Goal: Task Accomplishment & Management: Manage account settings

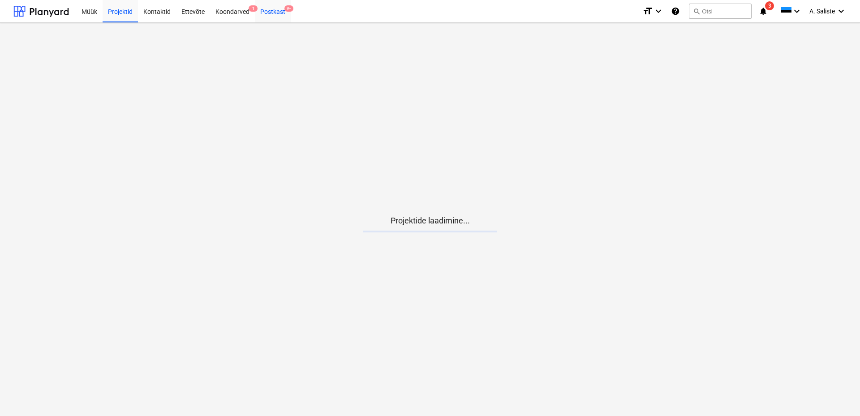
click at [280, 9] on div "Postkast 9+" at bounding box center [273, 11] width 36 height 23
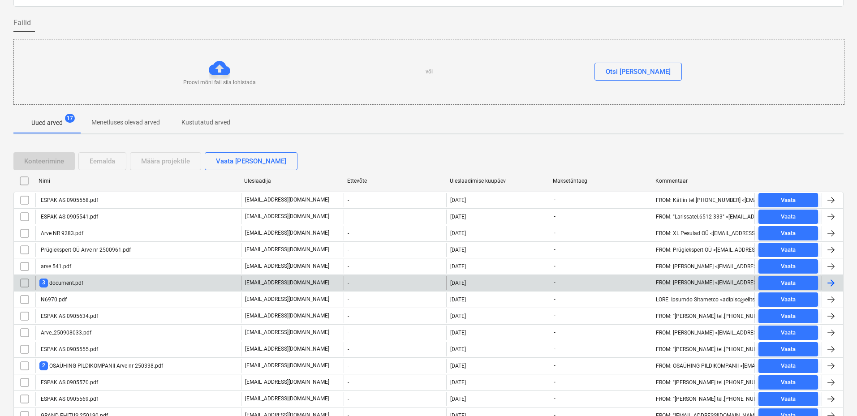
scroll to position [98, 0]
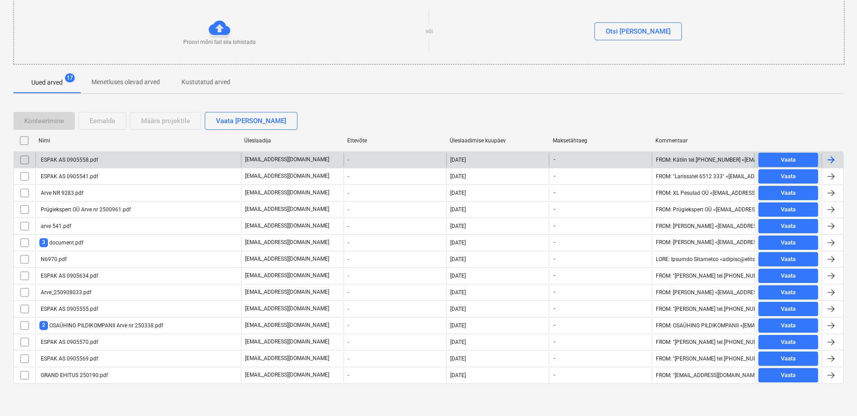
click at [125, 156] on div "ESPAK AS 0905558.pdf" at bounding box center [138, 160] width 206 height 14
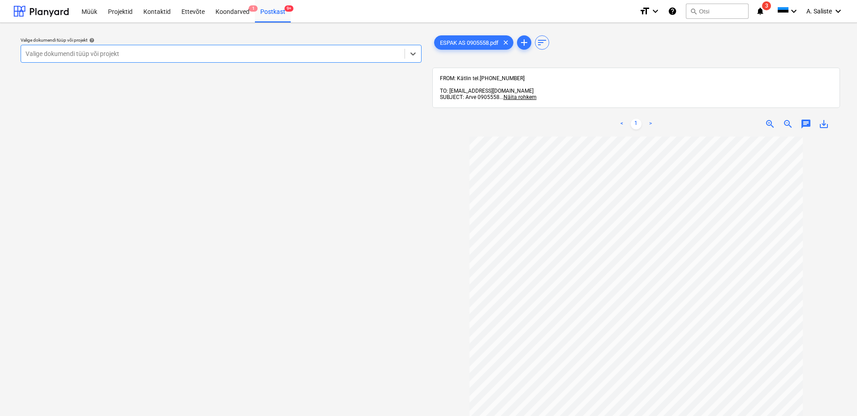
click at [341, 49] on div at bounding box center [213, 53] width 374 height 9
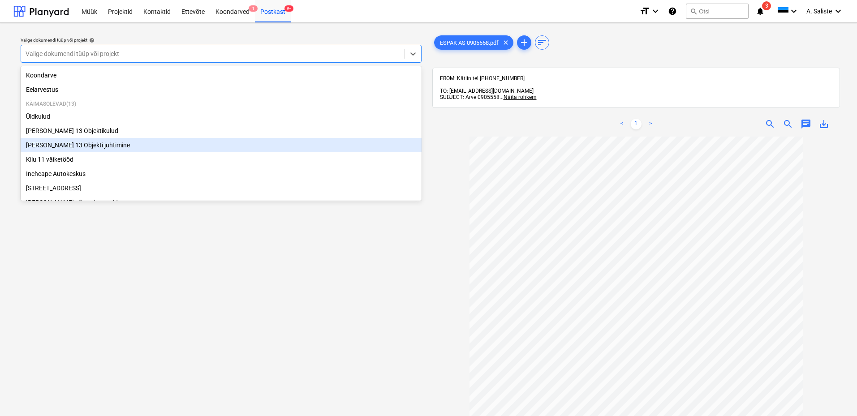
scroll to position [153, 0]
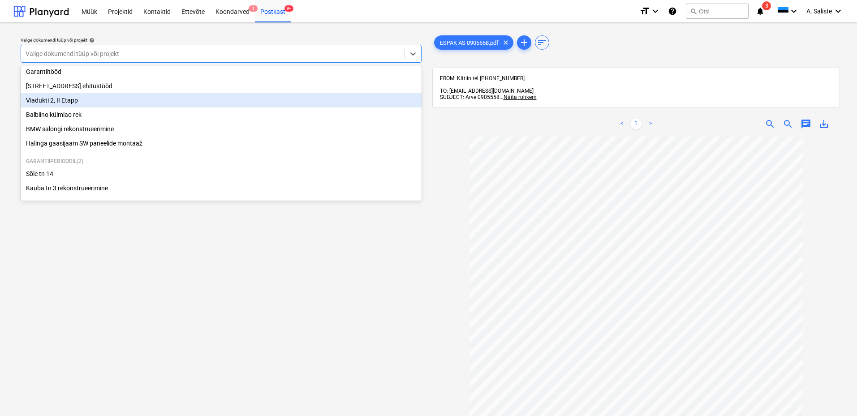
click at [64, 101] on div "Viadukti 2, II Etapp" at bounding box center [221, 100] width 401 height 14
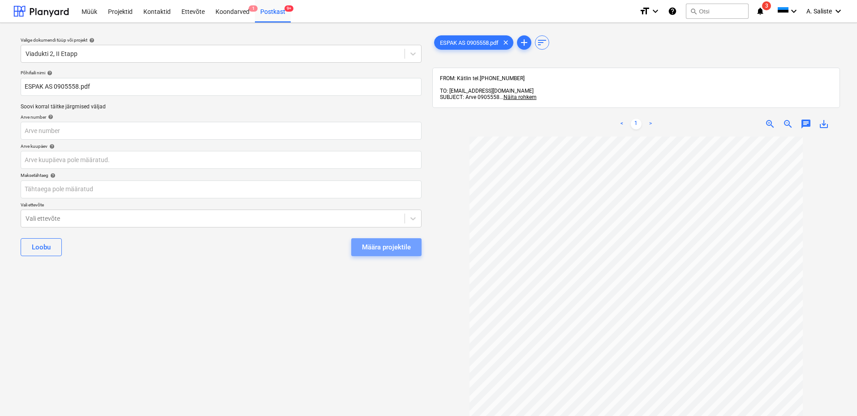
click at [375, 249] on div "Määra projektile" at bounding box center [386, 247] width 49 height 12
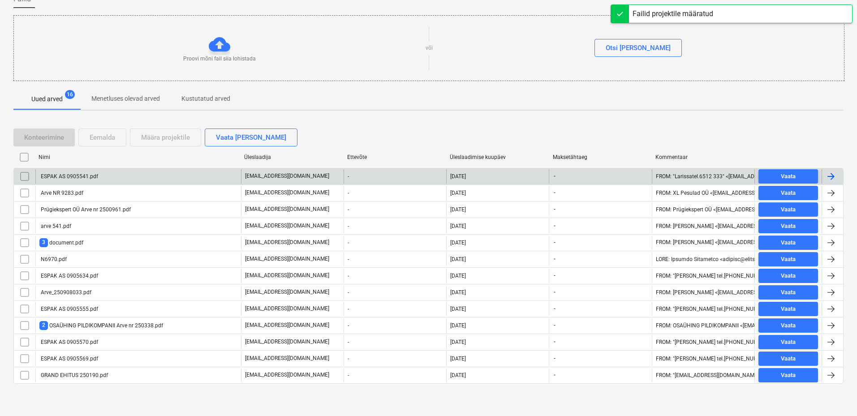
click at [124, 177] on div "ESPAK AS 0905541.pdf" at bounding box center [138, 176] width 206 height 14
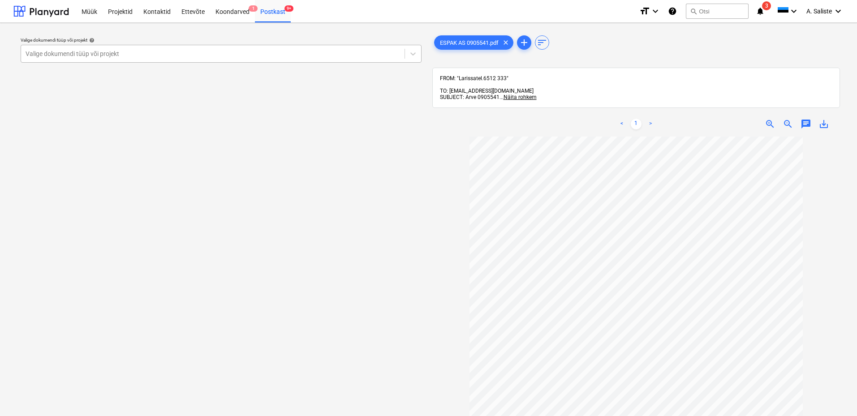
click at [354, 43] on div "Valige dokumendi tüüp või projekt help" at bounding box center [221, 40] width 401 height 6
click at [348, 51] on div at bounding box center [213, 53] width 374 height 9
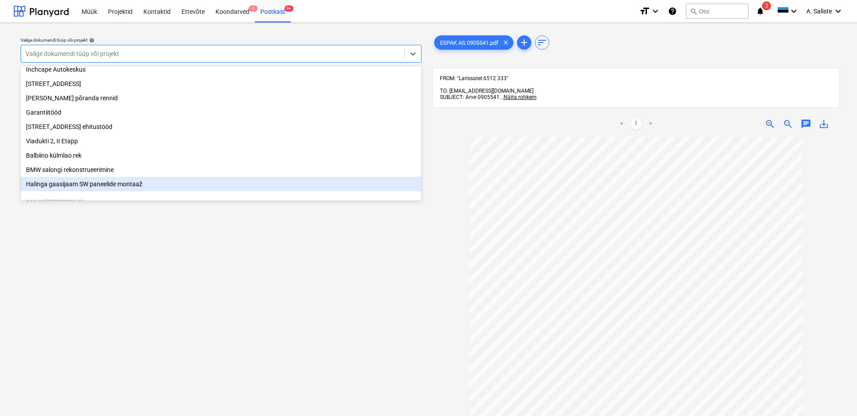
scroll to position [153, 0]
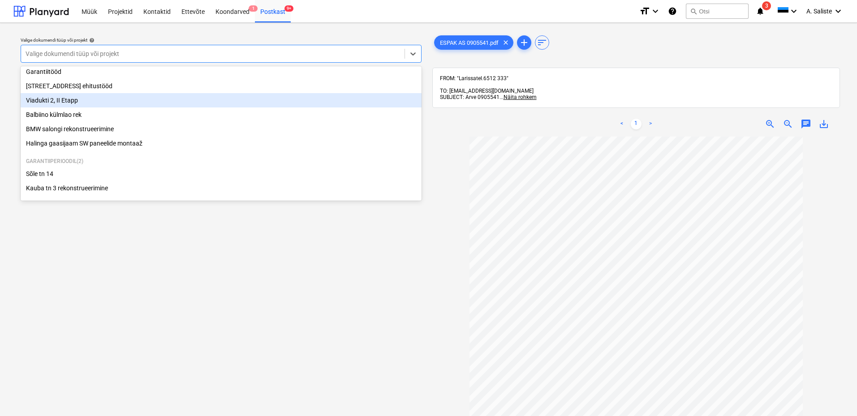
click at [85, 98] on div "Viadukti 2, II Etapp" at bounding box center [221, 100] width 401 height 14
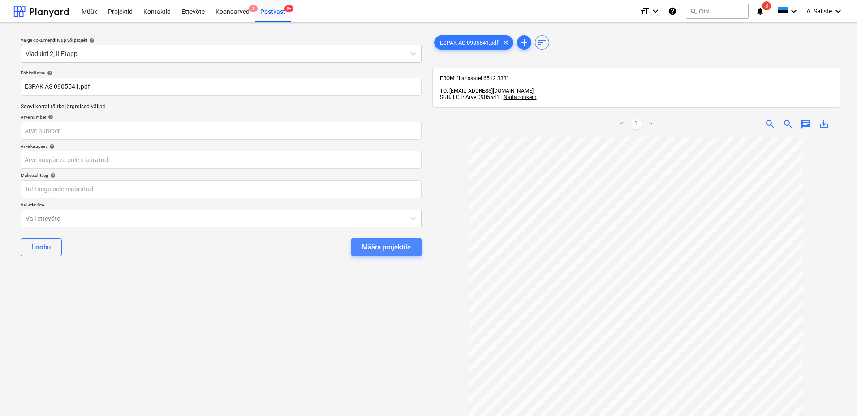
click at [378, 247] on div "Määra projektile" at bounding box center [386, 247] width 49 height 12
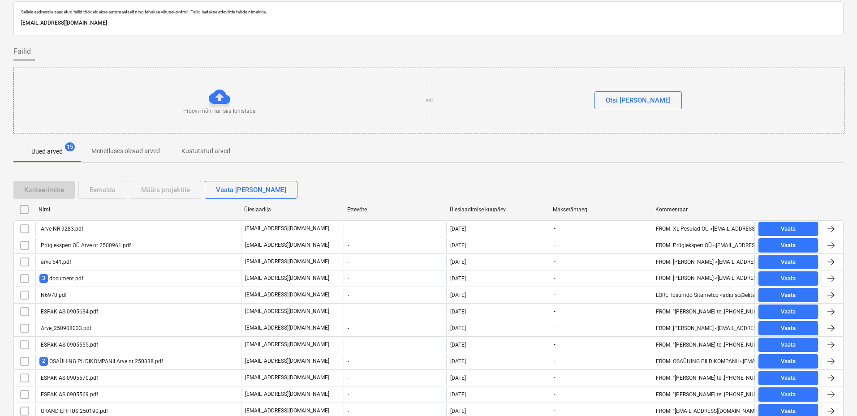
scroll to position [64, 0]
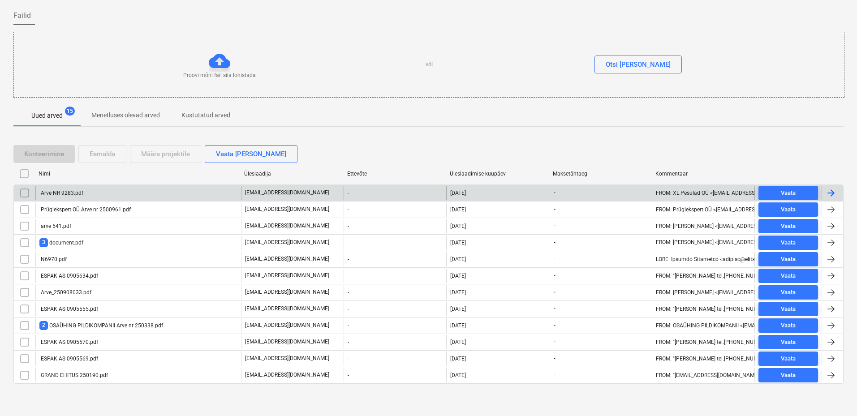
click at [126, 193] on div "Arve NR 9283.pdf" at bounding box center [138, 193] width 206 height 14
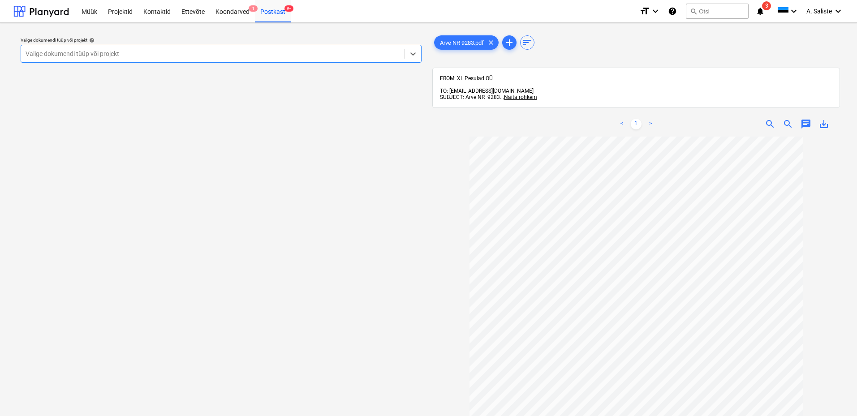
click at [262, 51] on div at bounding box center [213, 53] width 374 height 9
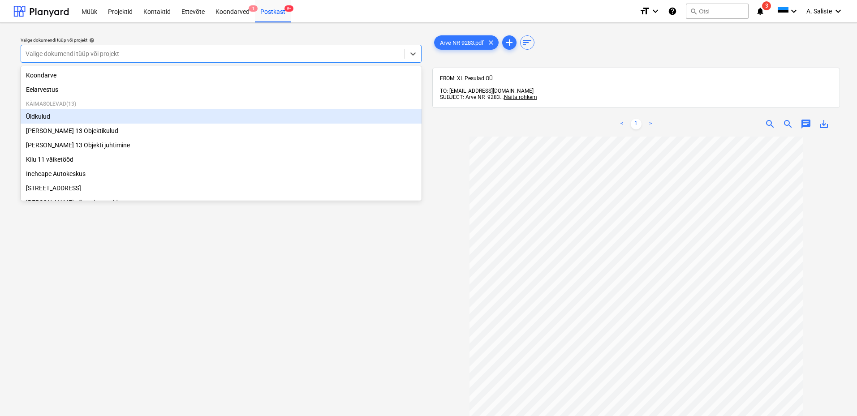
click at [73, 118] on div "Üldkulud" at bounding box center [221, 116] width 401 height 14
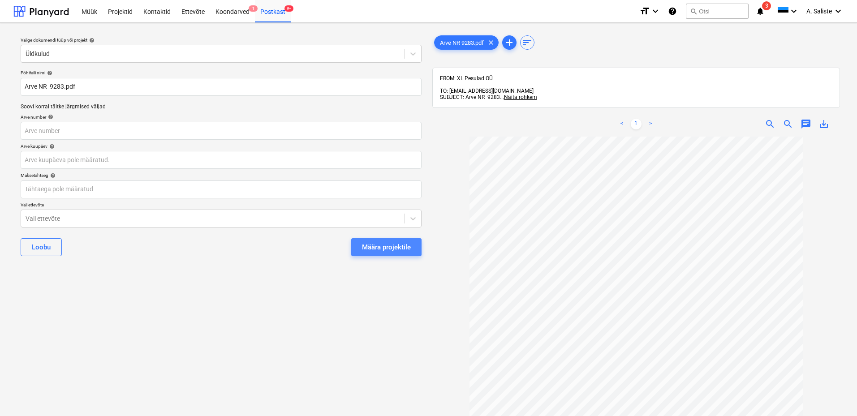
click at [383, 244] on div "Määra projektile" at bounding box center [386, 247] width 49 height 12
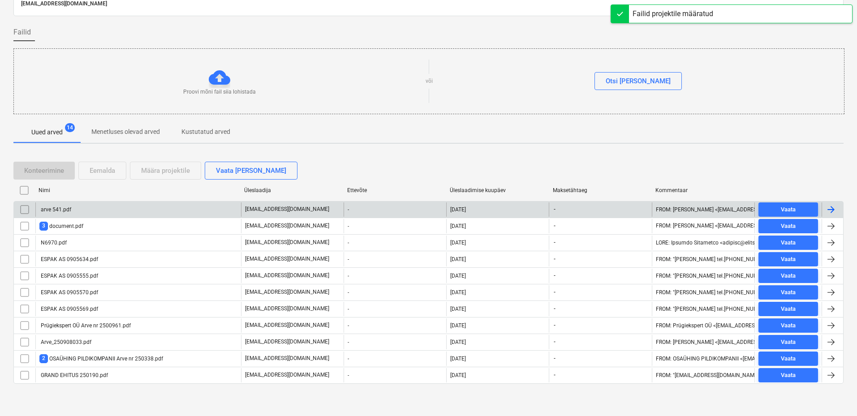
click at [125, 214] on div "arve 541.pdf" at bounding box center [138, 209] width 206 height 14
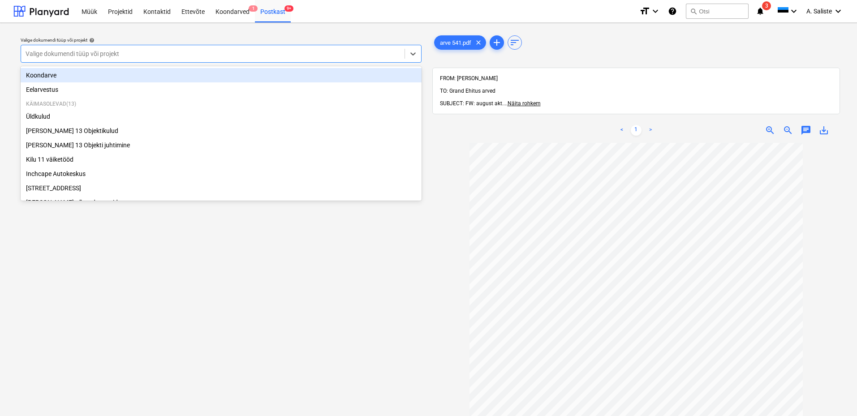
drag, startPoint x: 323, startPoint y: 56, endPoint x: 237, endPoint y: 75, distance: 87.5
click at [322, 56] on div at bounding box center [213, 53] width 374 height 9
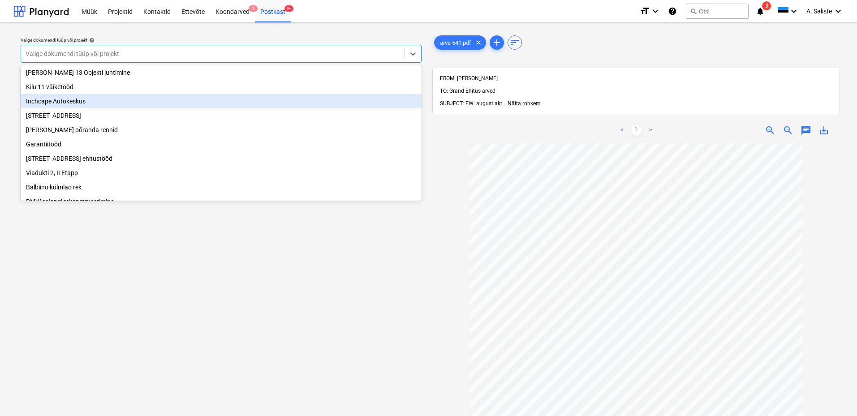
scroll to position [153, 0]
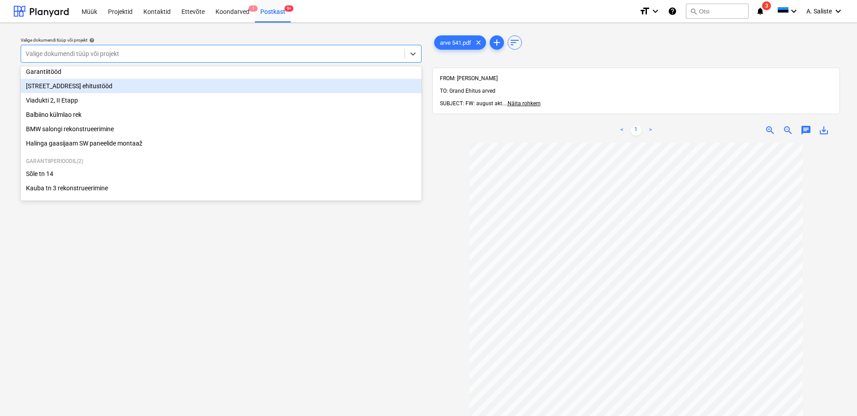
click at [86, 82] on div "[STREET_ADDRESS] ehitustööd" at bounding box center [221, 86] width 401 height 14
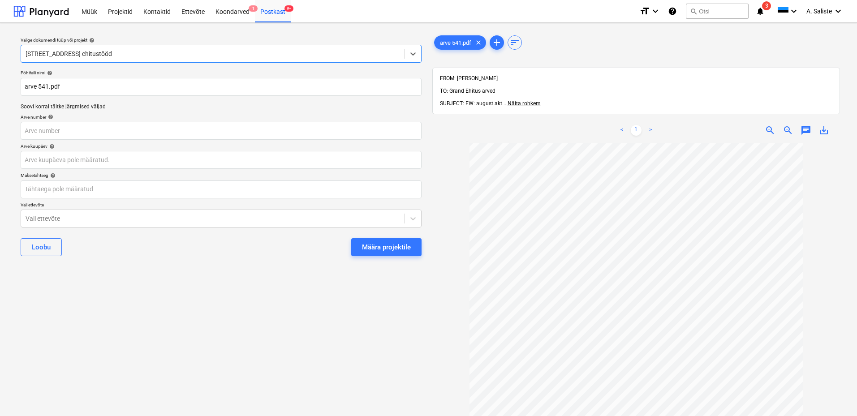
scroll to position [82, 0]
click at [385, 248] on div "Määra projektile" at bounding box center [386, 247] width 49 height 12
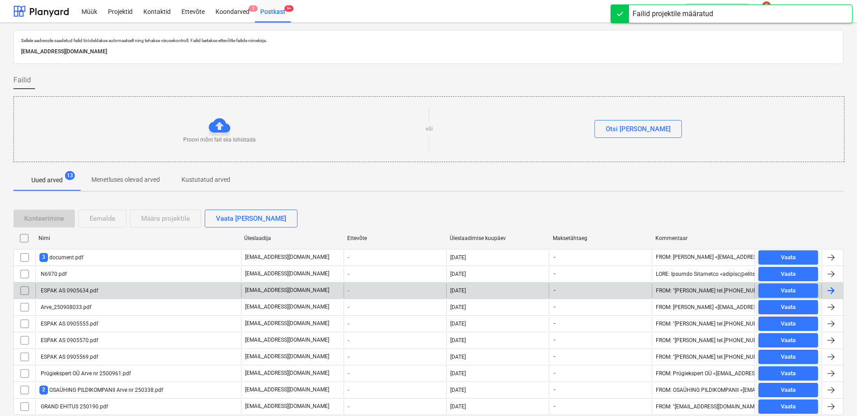
scroll to position [31, 0]
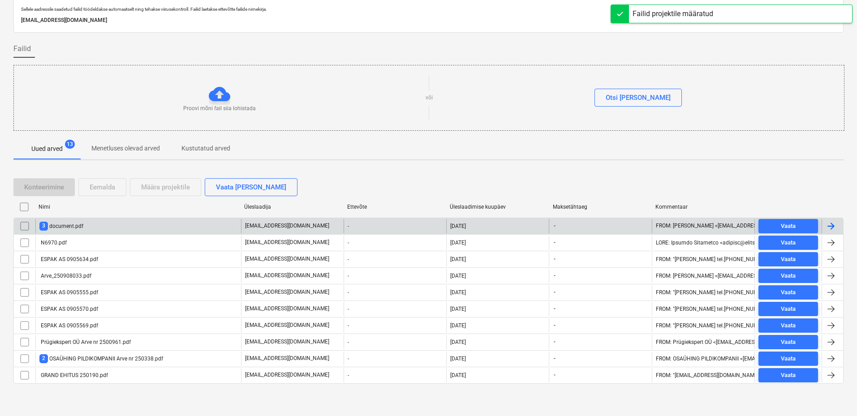
click at [133, 227] on div "3 document.pdf" at bounding box center [138, 226] width 206 height 14
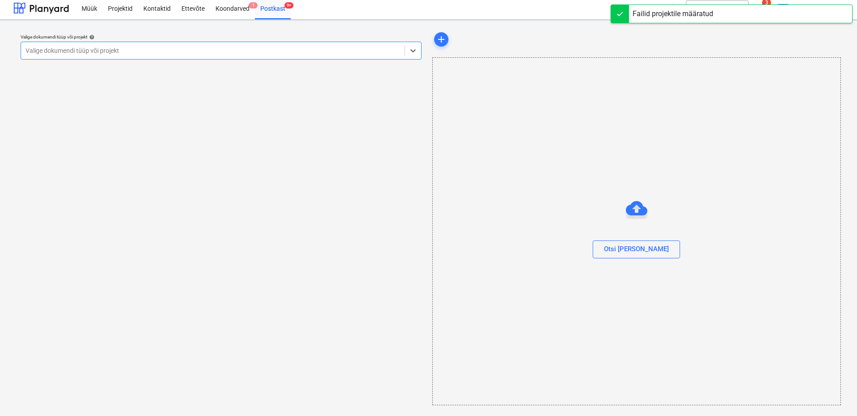
scroll to position [3, 0]
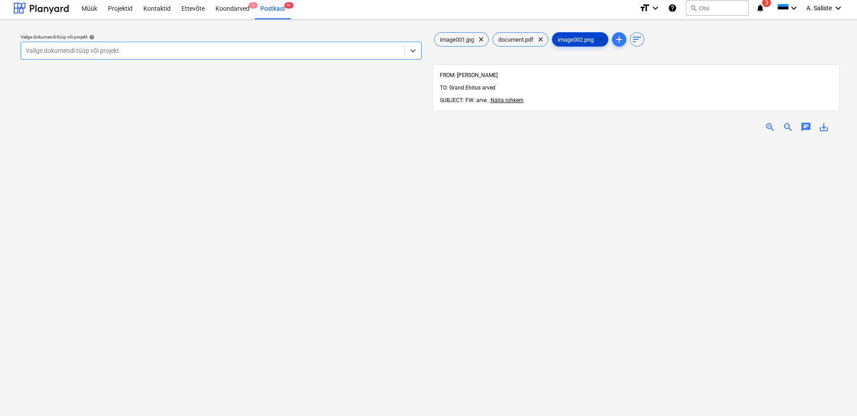
click at [603, 38] on span "clear" at bounding box center [600, 39] width 11 height 11
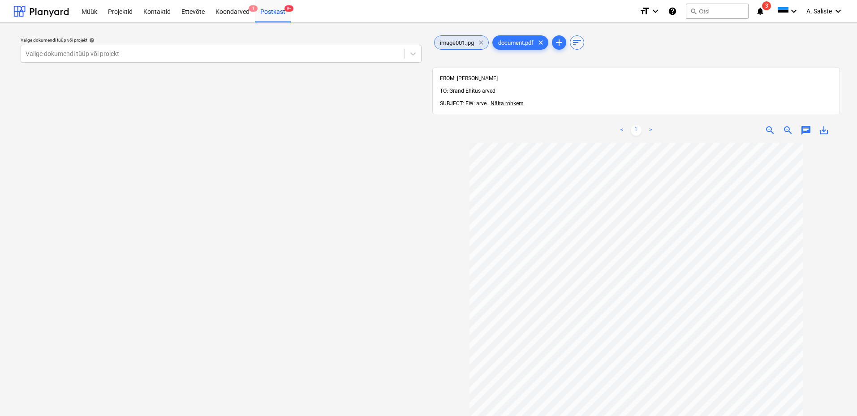
click at [481, 42] on span "clear" at bounding box center [481, 42] width 11 height 11
click at [348, 54] on div at bounding box center [213, 53] width 374 height 9
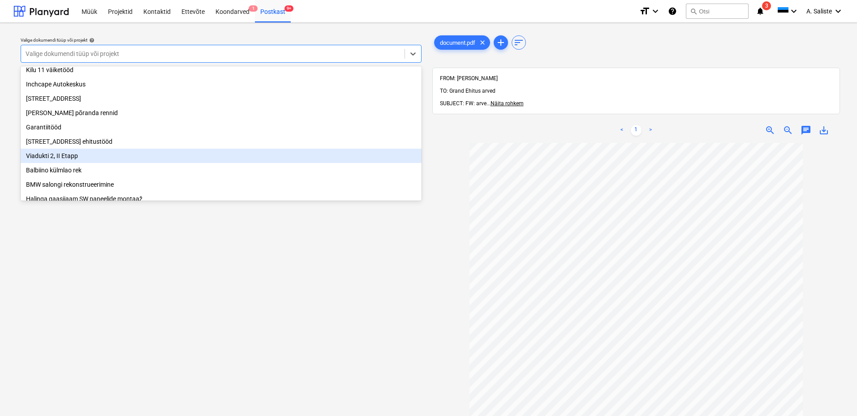
click at [86, 160] on div "Viadukti 2, II Etapp" at bounding box center [221, 156] width 401 height 14
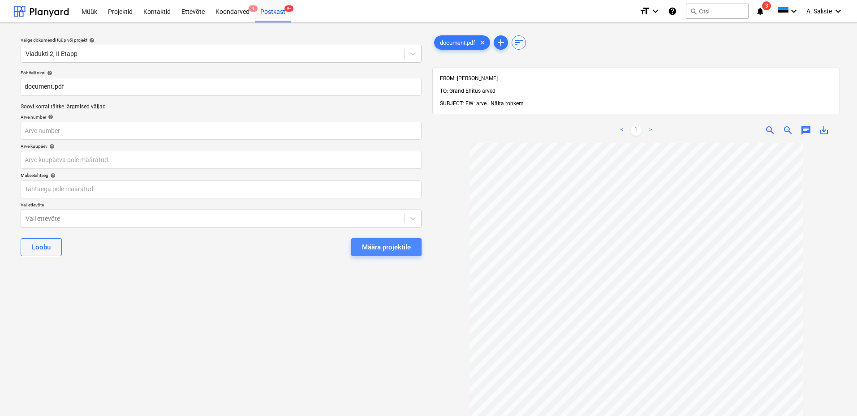
click at [396, 249] on div "Määra projektile" at bounding box center [386, 247] width 49 height 12
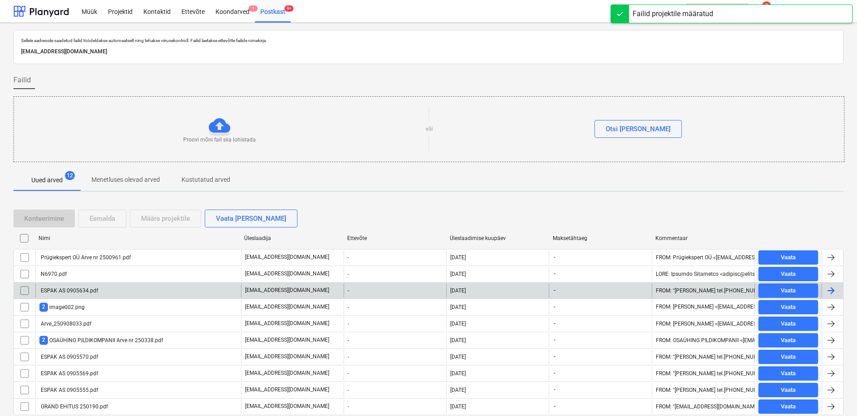
scroll to position [31, 0]
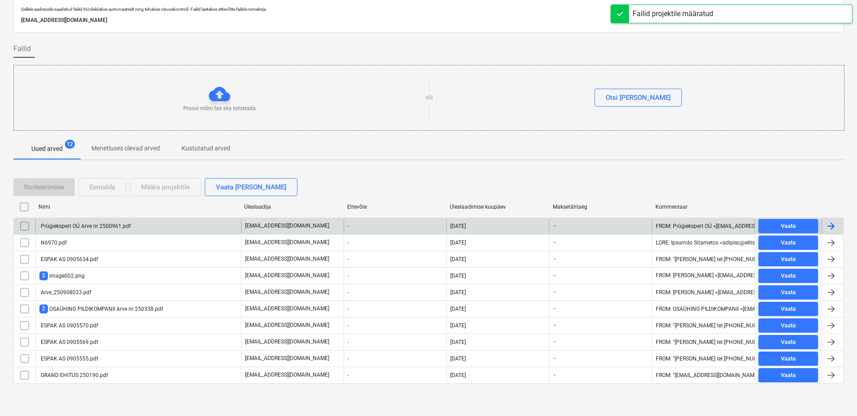
click at [152, 228] on div "Prügiekspert OÜ Arve nr 2500961.pdf" at bounding box center [138, 226] width 206 height 14
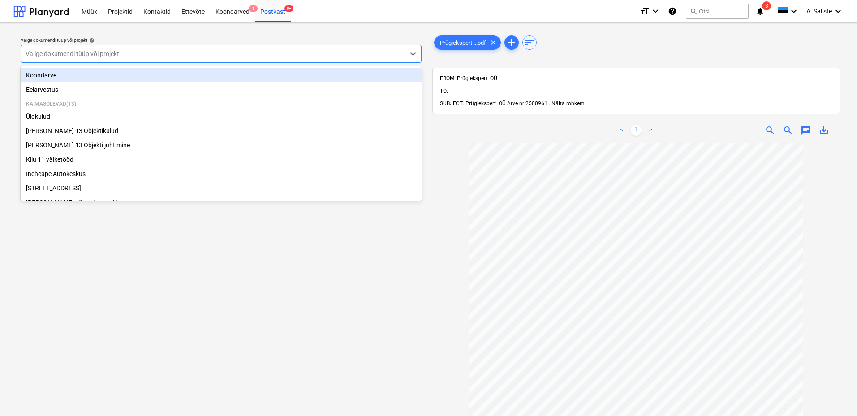
click at [303, 55] on div at bounding box center [213, 53] width 374 height 9
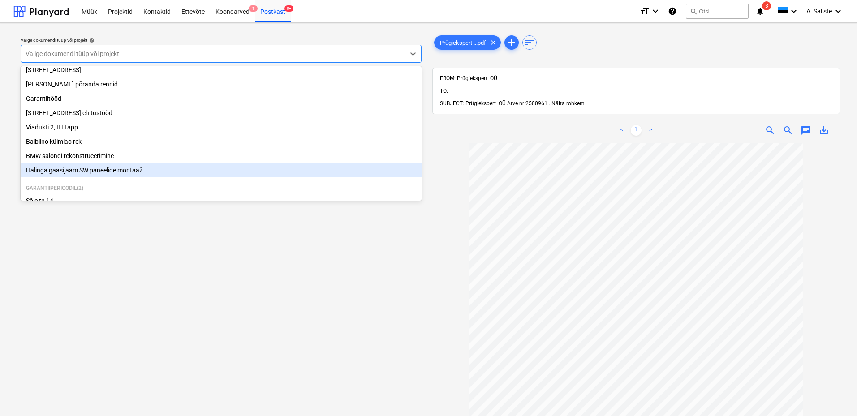
scroll to position [63, 0]
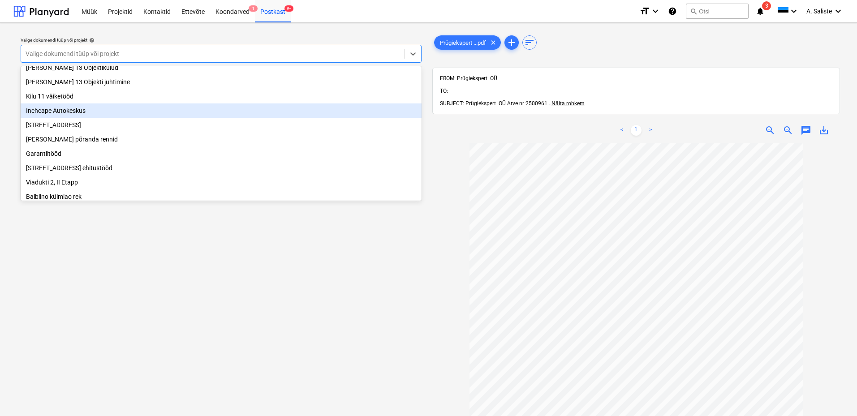
click at [107, 115] on div "Inchcape Autokeskus" at bounding box center [221, 110] width 401 height 14
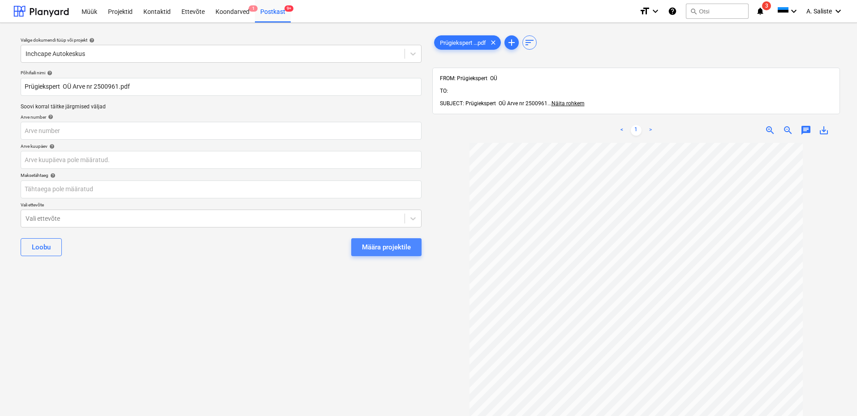
click at [363, 241] on div "Määra projektile" at bounding box center [386, 247] width 49 height 12
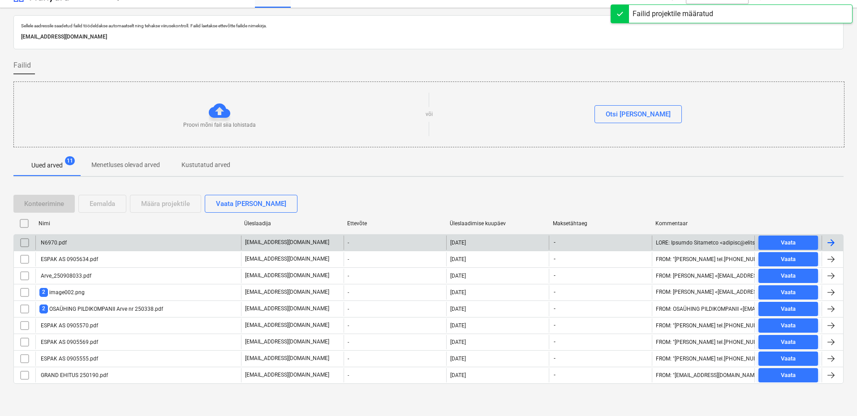
click at [136, 241] on div "N6970.pdf" at bounding box center [138, 243] width 206 height 14
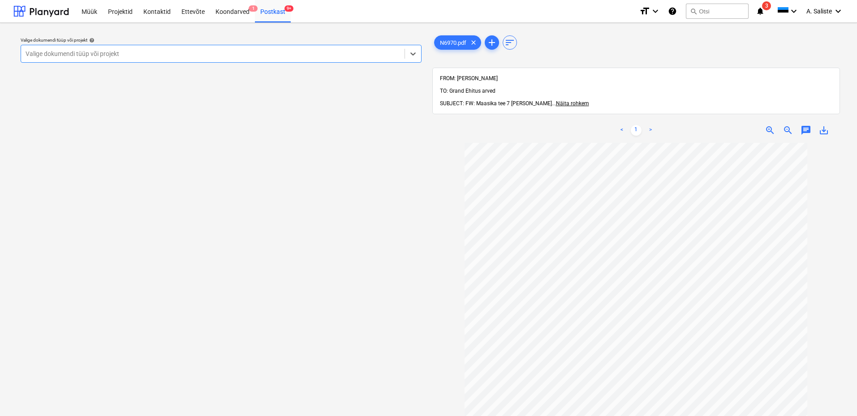
click at [303, 48] on div "Valige dokumendi tüüp või projekt" at bounding box center [212, 53] width 383 height 13
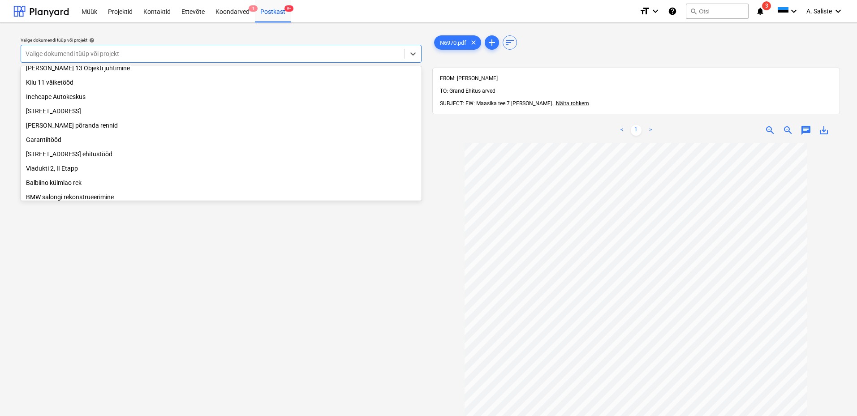
scroll to position [153, 0]
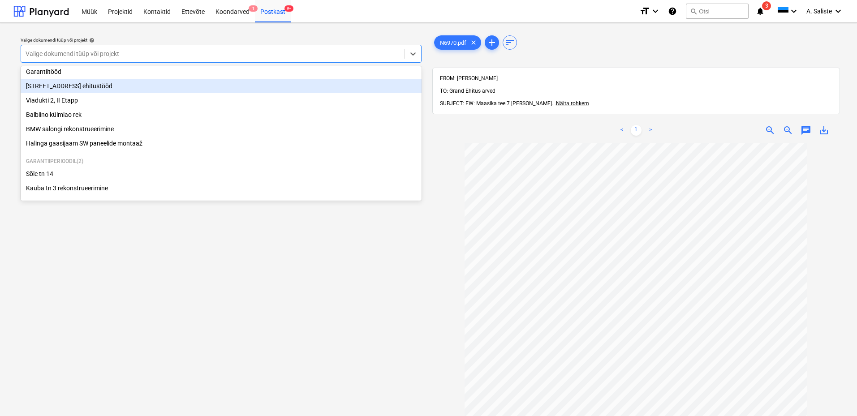
click at [86, 82] on div "[STREET_ADDRESS] ehitustööd" at bounding box center [221, 86] width 401 height 14
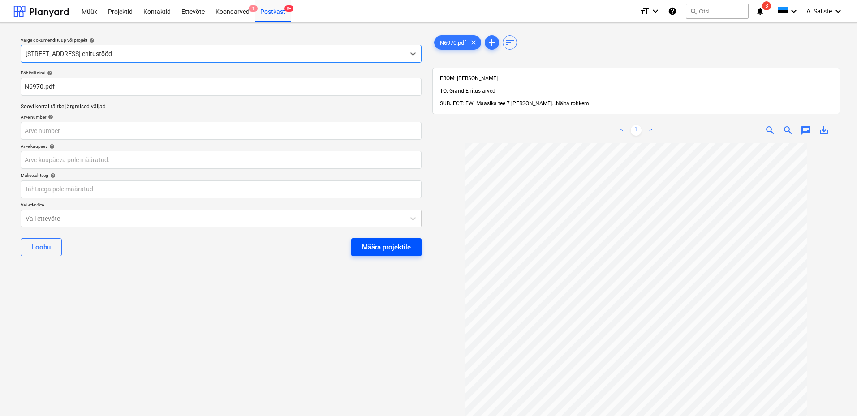
click at [373, 245] on div "Määra projektile" at bounding box center [386, 247] width 49 height 12
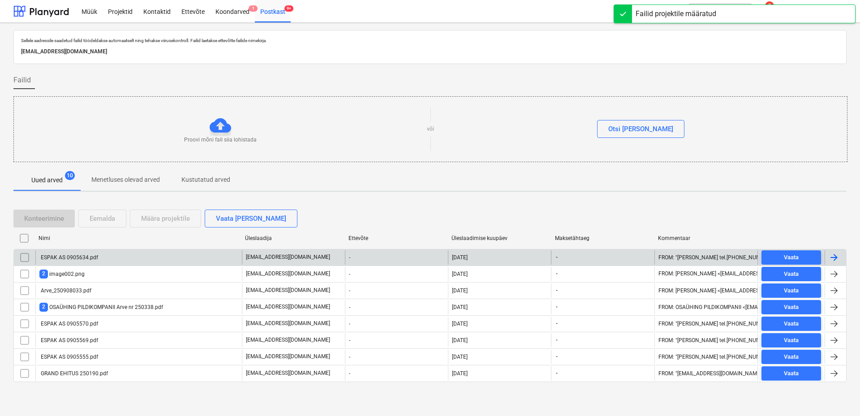
click at [132, 258] on div "ESPAK AS 0905634.pdf" at bounding box center [138, 257] width 206 height 14
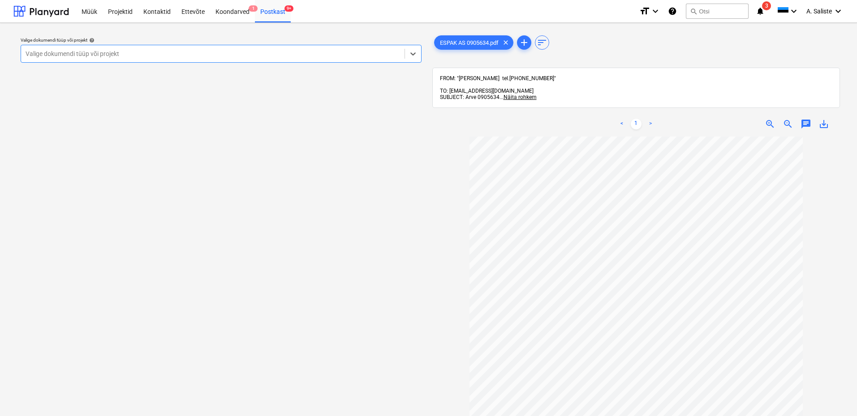
click at [385, 50] on div at bounding box center [213, 53] width 374 height 9
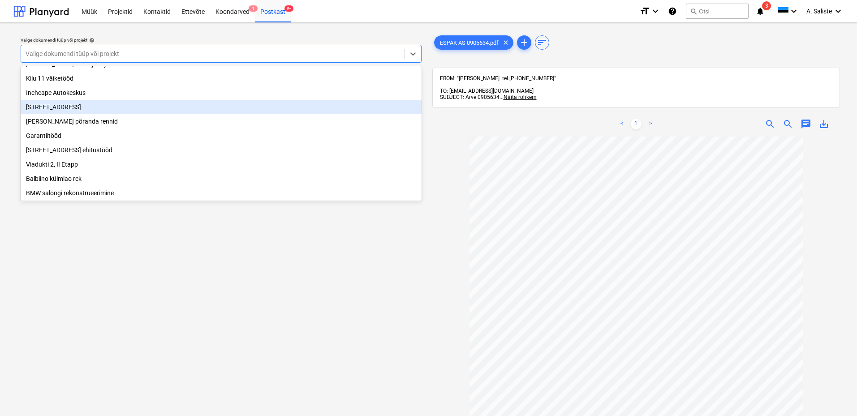
scroll to position [90, 0]
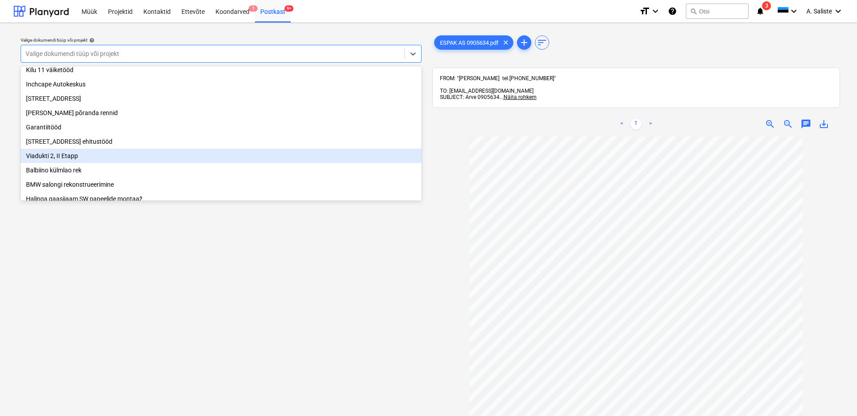
click at [122, 158] on div "Viadukti 2, II Etapp" at bounding box center [221, 156] width 401 height 14
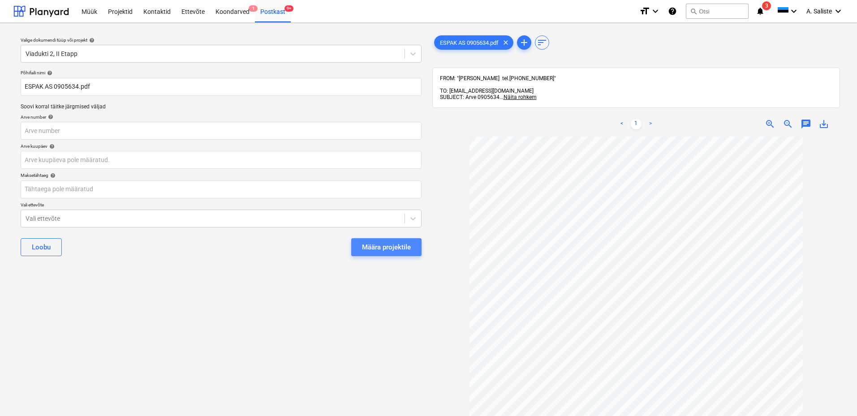
click at [388, 245] on div "Määra projektile" at bounding box center [386, 247] width 49 height 12
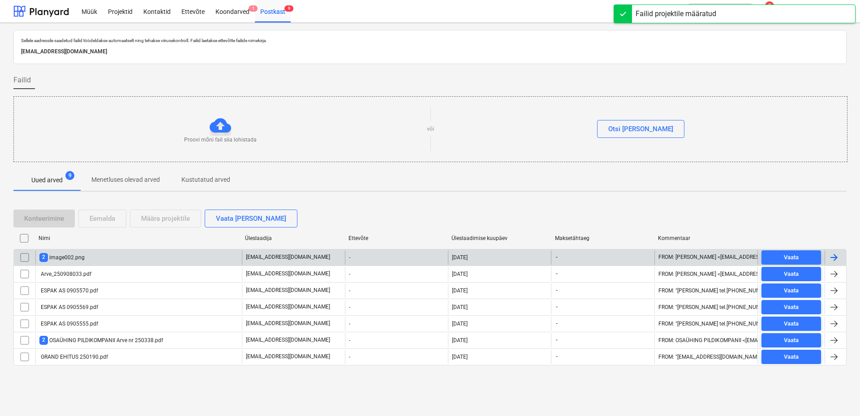
click at [134, 260] on div "2 image002.png" at bounding box center [138, 257] width 206 height 14
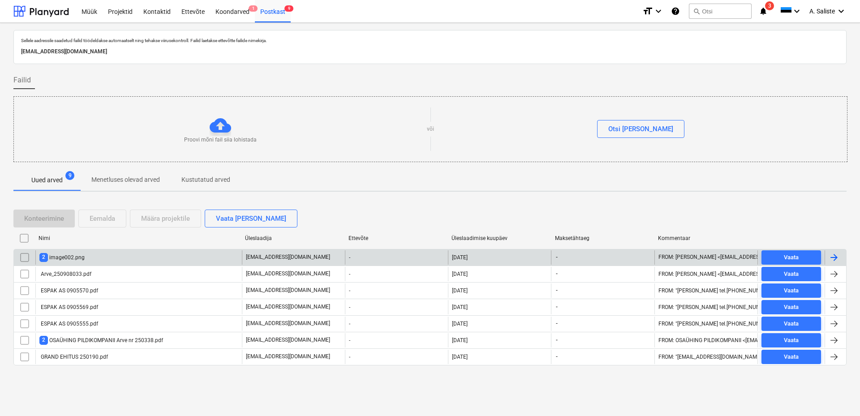
click at [25, 257] on input "checkbox" at bounding box center [24, 257] width 14 height 14
click at [107, 215] on div "Eemalda" at bounding box center [103, 219] width 26 height 12
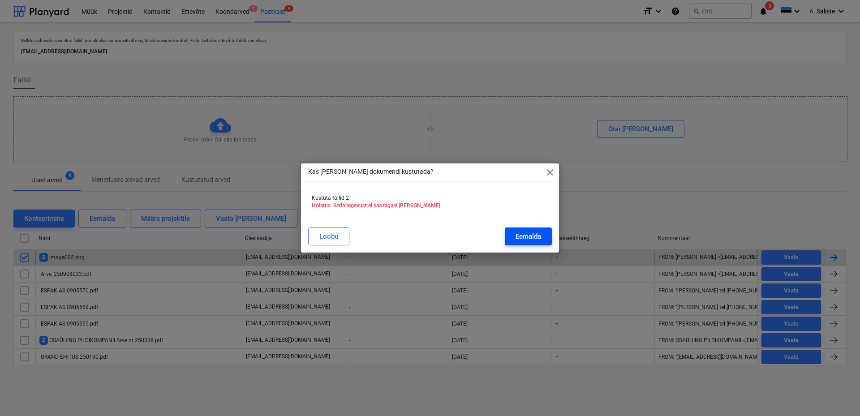
click at [524, 231] on div "Eemalda" at bounding box center [529, 237] width 26 height 12
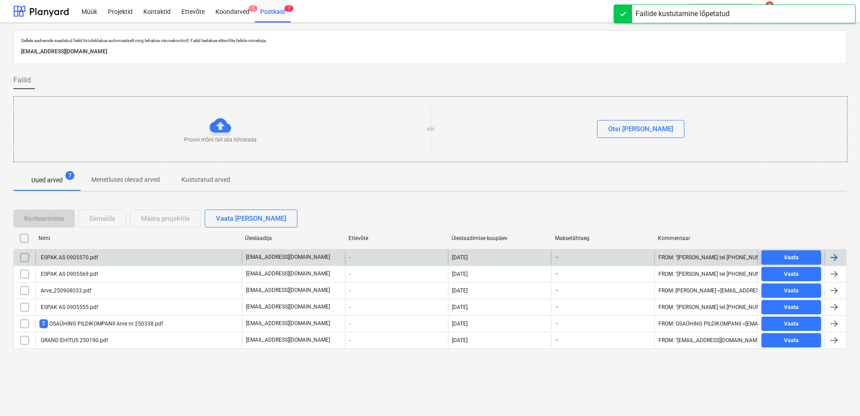
click at [97, 257] on div "ESPAK AS 0905570.pdf" at bounding box center [68, 257] width 59 height 6
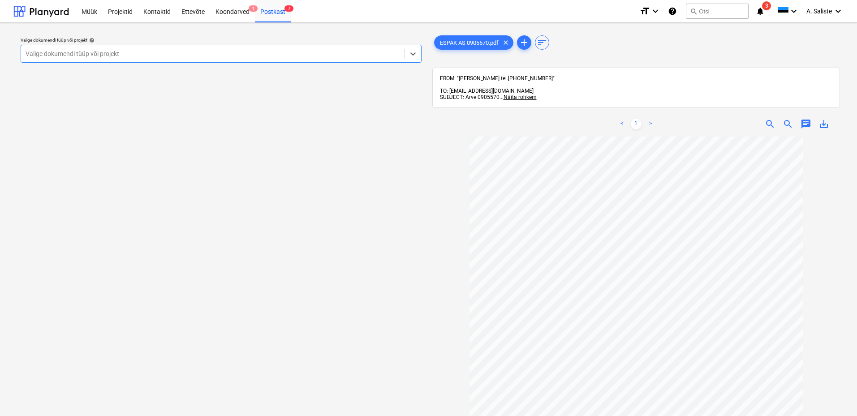
click at [319, 51] on div at bounding box center [213, 53] width 374 height 9
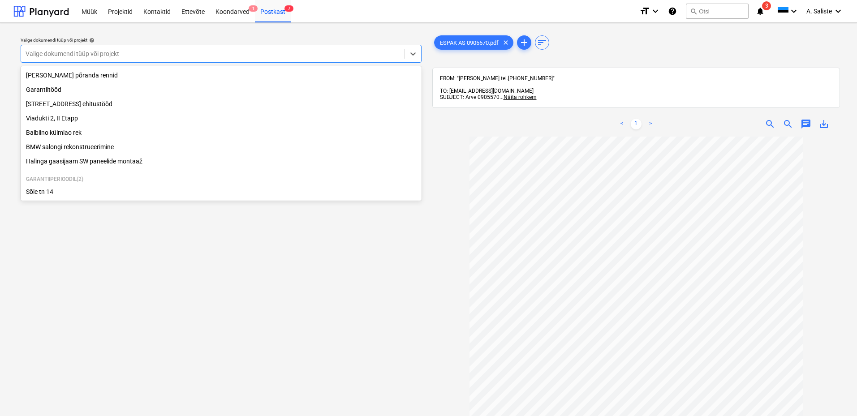
scroll to position [153, 0]
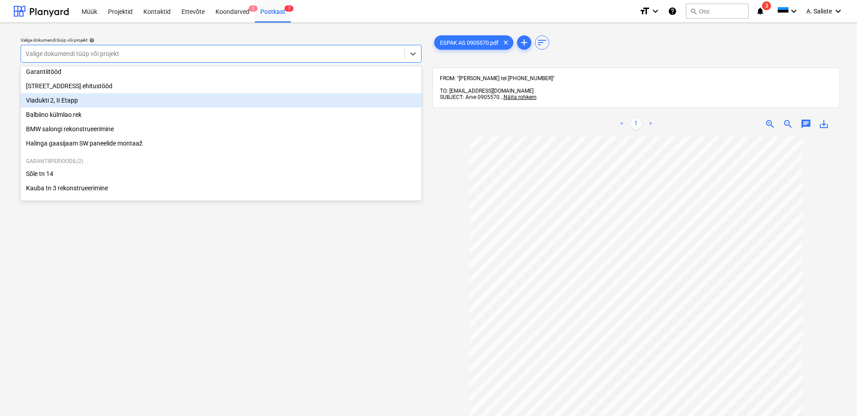
click at [65, 98] on div "Viadukti 2, II Etapp" at bounding box center [221, 100] width 401 height 14
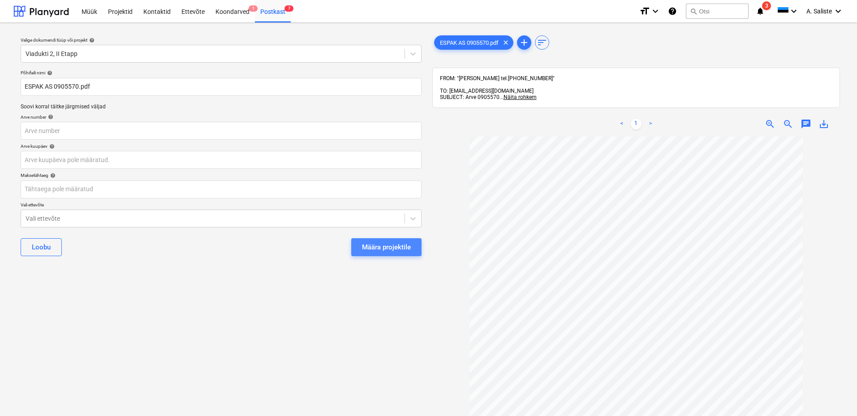
click at [376, 248] on div "Määra projektile" at bounding box center [386, 247] width 49 height 12
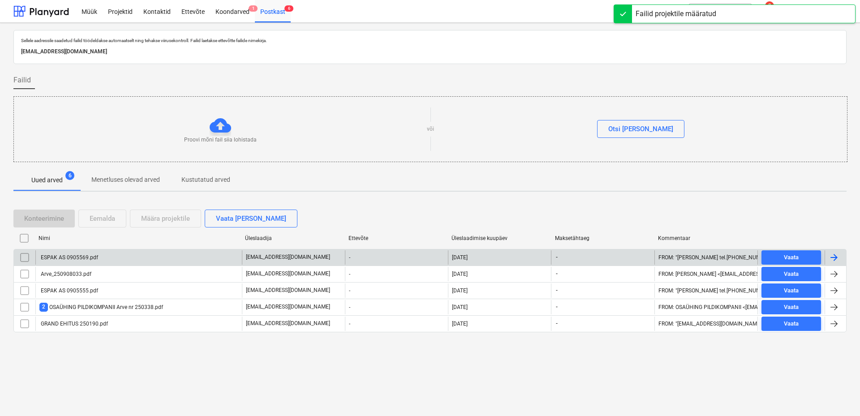
click at [90, 252] on div "ESPAK AS 0905569.pdf" at bounding box center [138, 257] width 206 height 14
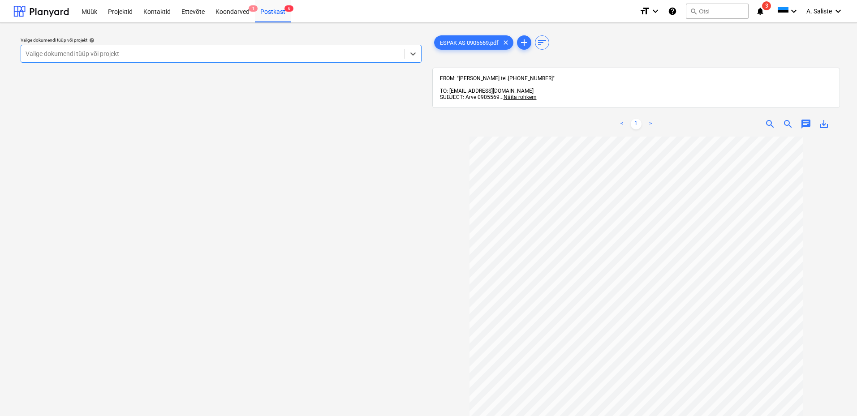
click at [371, 50] on div at bounding box center [213, 53] width 374 height 9
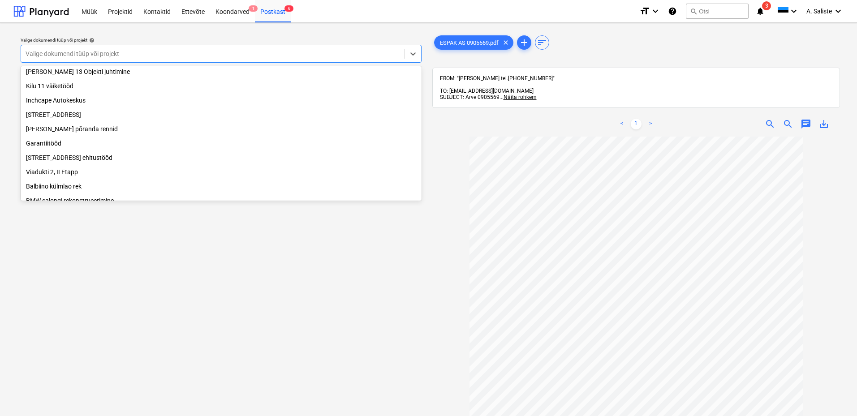
scroll to position [153, 0]
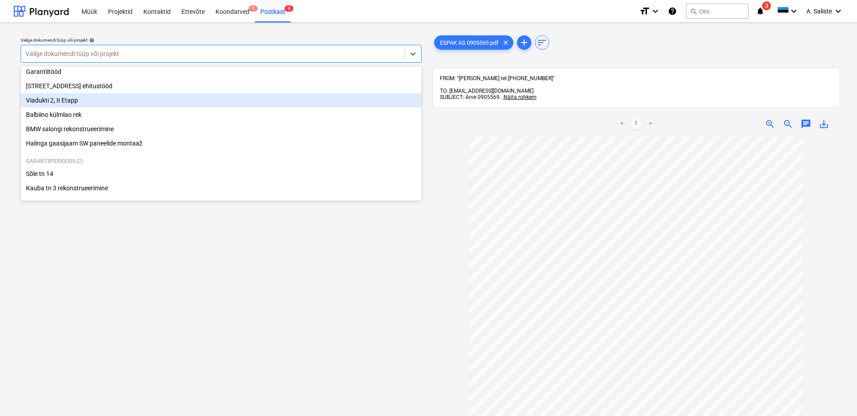
click at [86, 100] on div "Viadukti 2, II Etapp" at bounding box center [221, 100] width 401 height 14
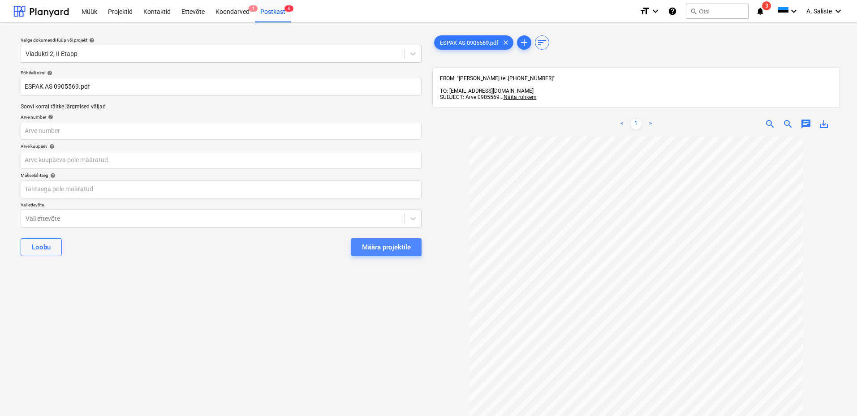
click at [379, 244] on div "Määra projektile" at bounding box center [386, 247] width 49 height 12
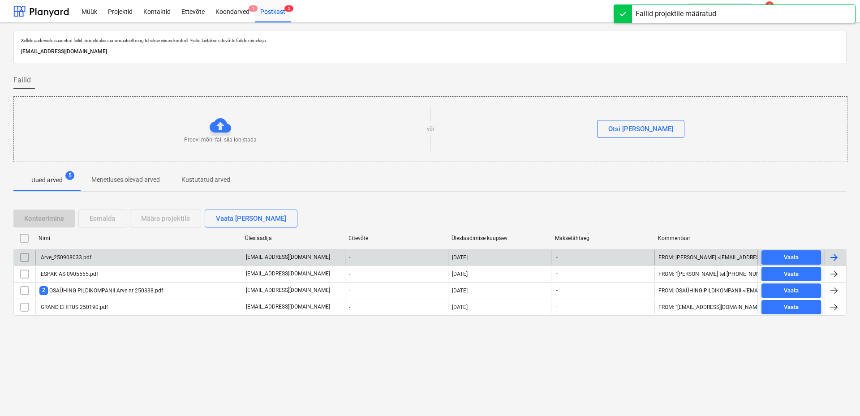
click at [106, 261] on div "Arve_250908033.pdf" at bounding box center [138, 257] width 206 height 14
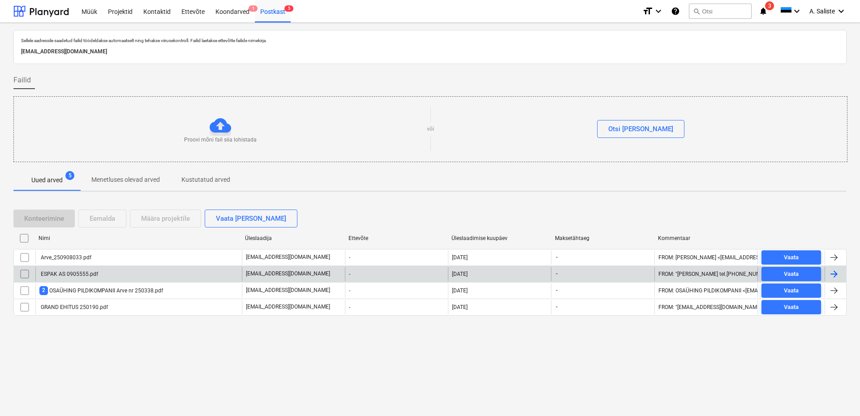
click at [63, 274] on div "ESPAK AS 0905555.pdf" at bounding box center [68, 274] width 59 height 6
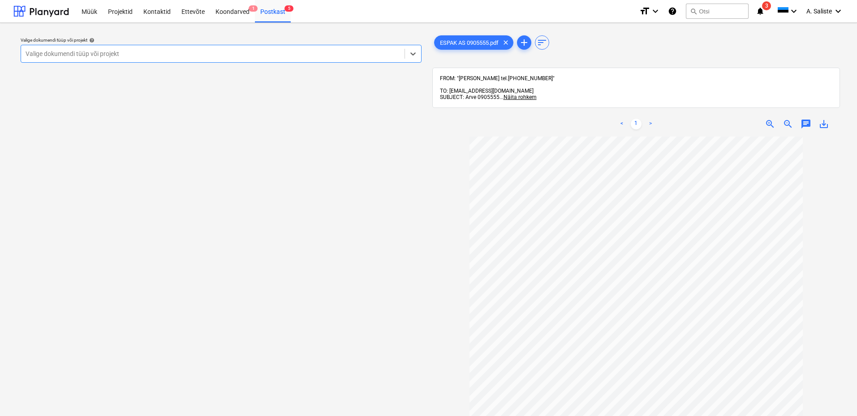
click at [352, 57] on div at bounding box center [213, 53] width 374 height 9
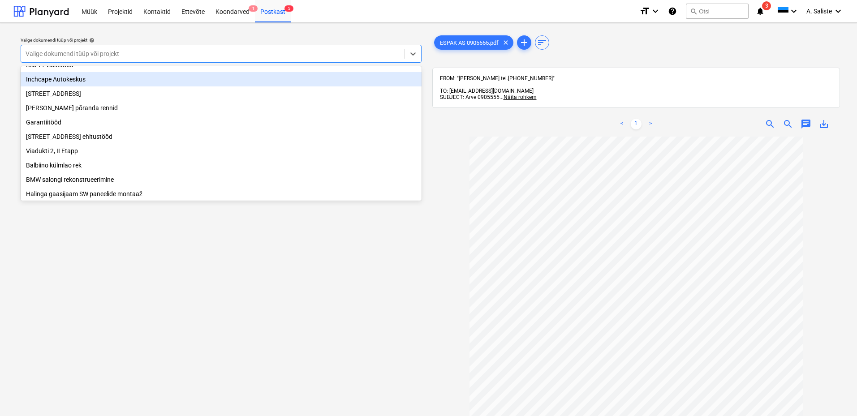
scroll to position [153, 0]
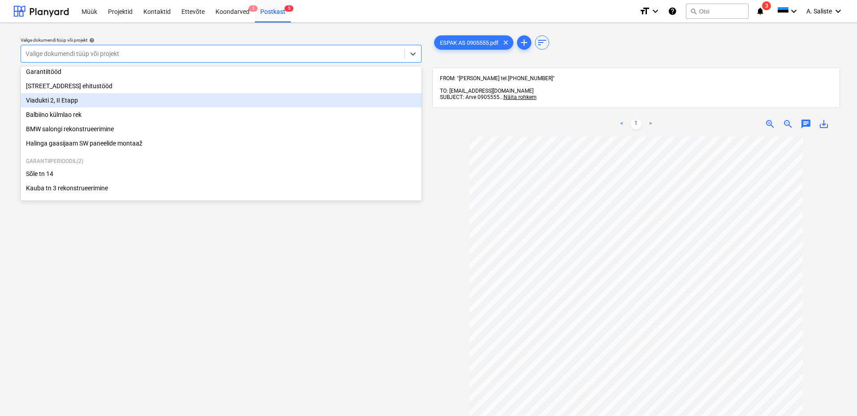
click at [65, 93] on div "Viadukti 2, II Etapp" at bounding box center [221, 100] width 401 height 14
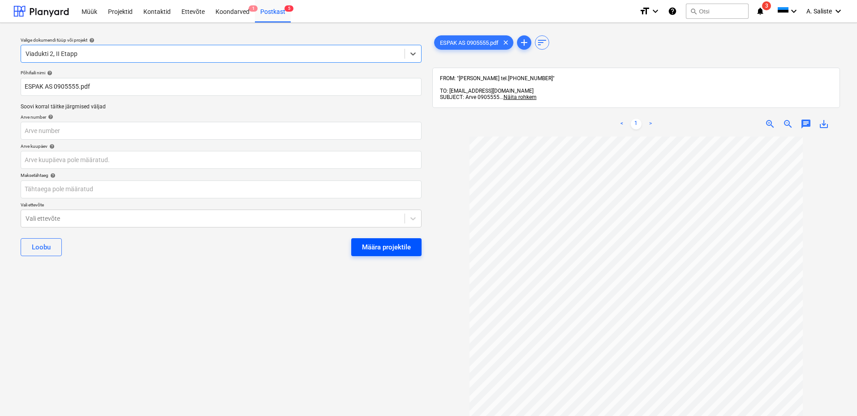
click at [372, 251] on div "Määra projektile" at bounding box center [386, 247] width 49 height 12
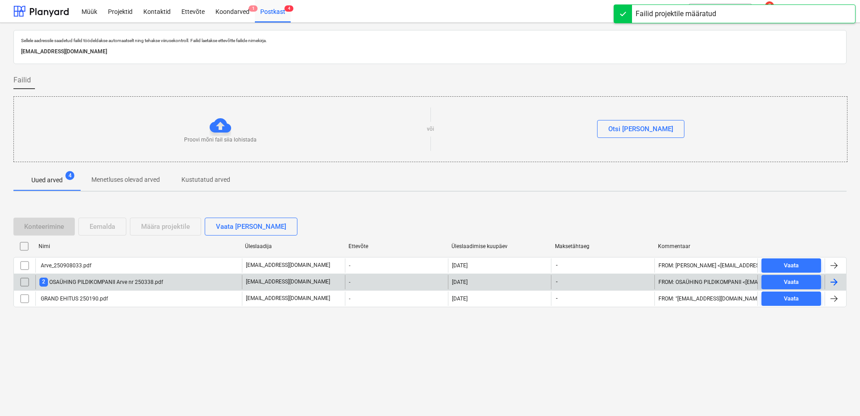
click at [85, 282] on div "2 OSAÜHING PILDIKOMPANII Arve nr 250338.pdf" at bounding box center [101, 282] width 124 height 9
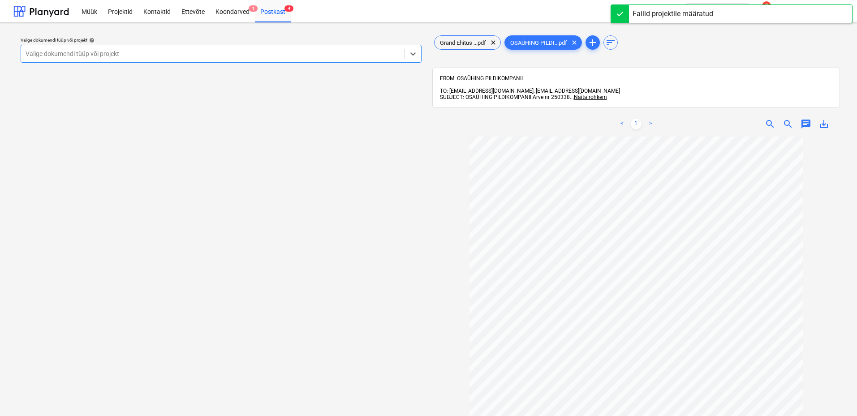
click at [181, 53] on div at bounding box center [213, 53] width 374 height 9
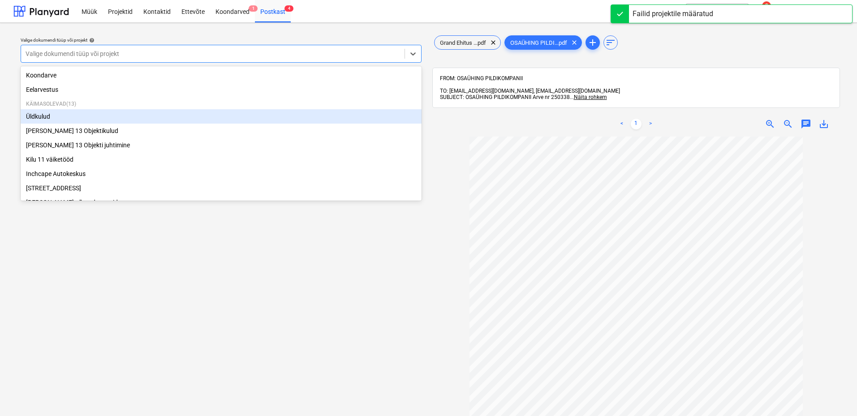
click at [32, 112] on div "Üldkulud" at bounding box center [221, 116] width 401 height 14
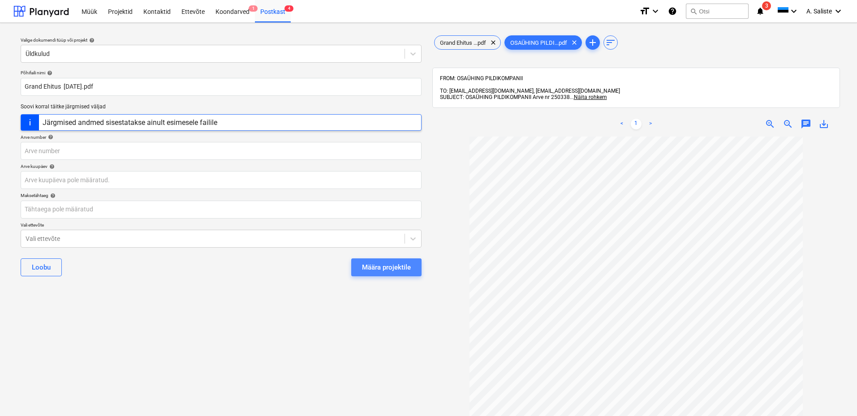
click at [397, 270] on div "Määra projektile" at bounding box center [386, 268] width 49 height 12
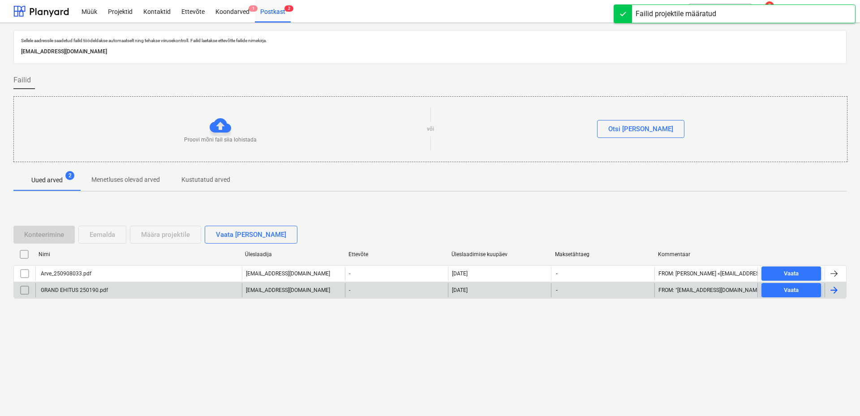
click at [133, 291] on div "GRAND EHITUS 250190.pdf" at bounding box center [138, 290] width 206 height 14
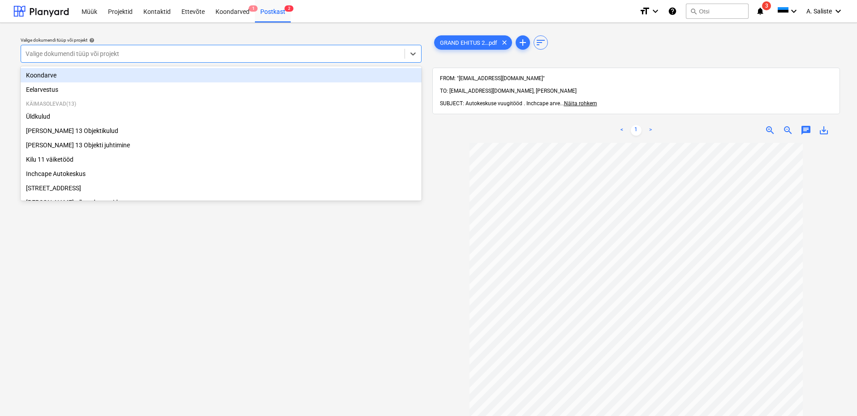
click at [382, 60] on div "Valige dokumendi tüüp või projekt" at bounding box center [212, 53] width 383 height 13
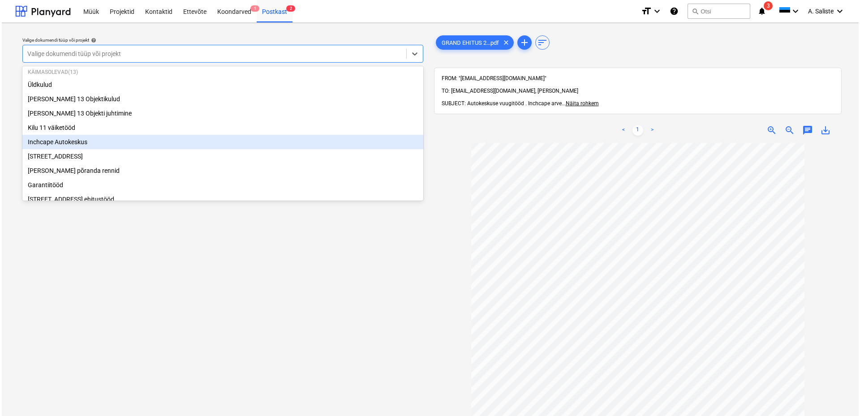
scroll to position [45, 0]
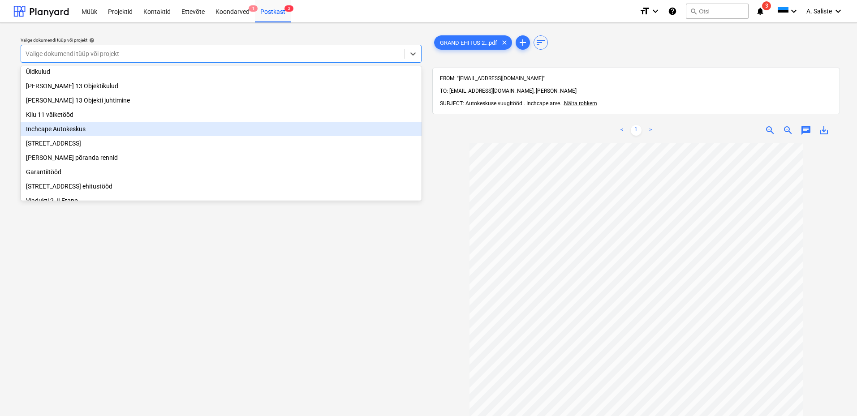
click at [63, 134] on div "Inchcape Autokeskus" at bounding box center [221, 129] width 401 height 14
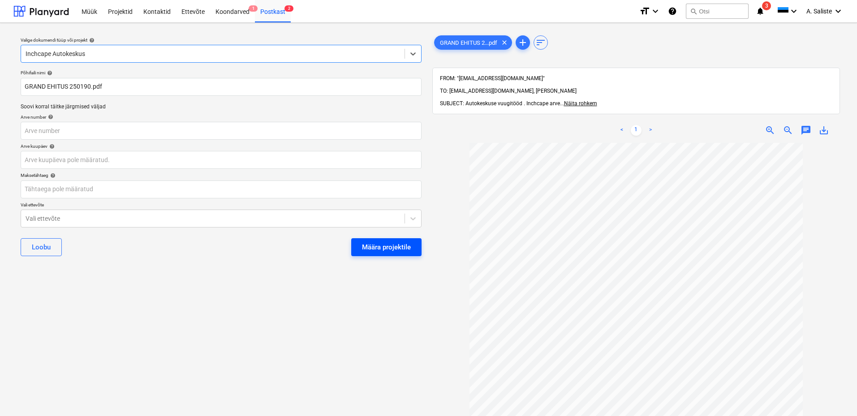
click at [383, 248] on div "Määra projektile" at bounding box center [386, 247] width 49 height 12
